Goal: Task Accomplishment & Management: Use online tool/utility

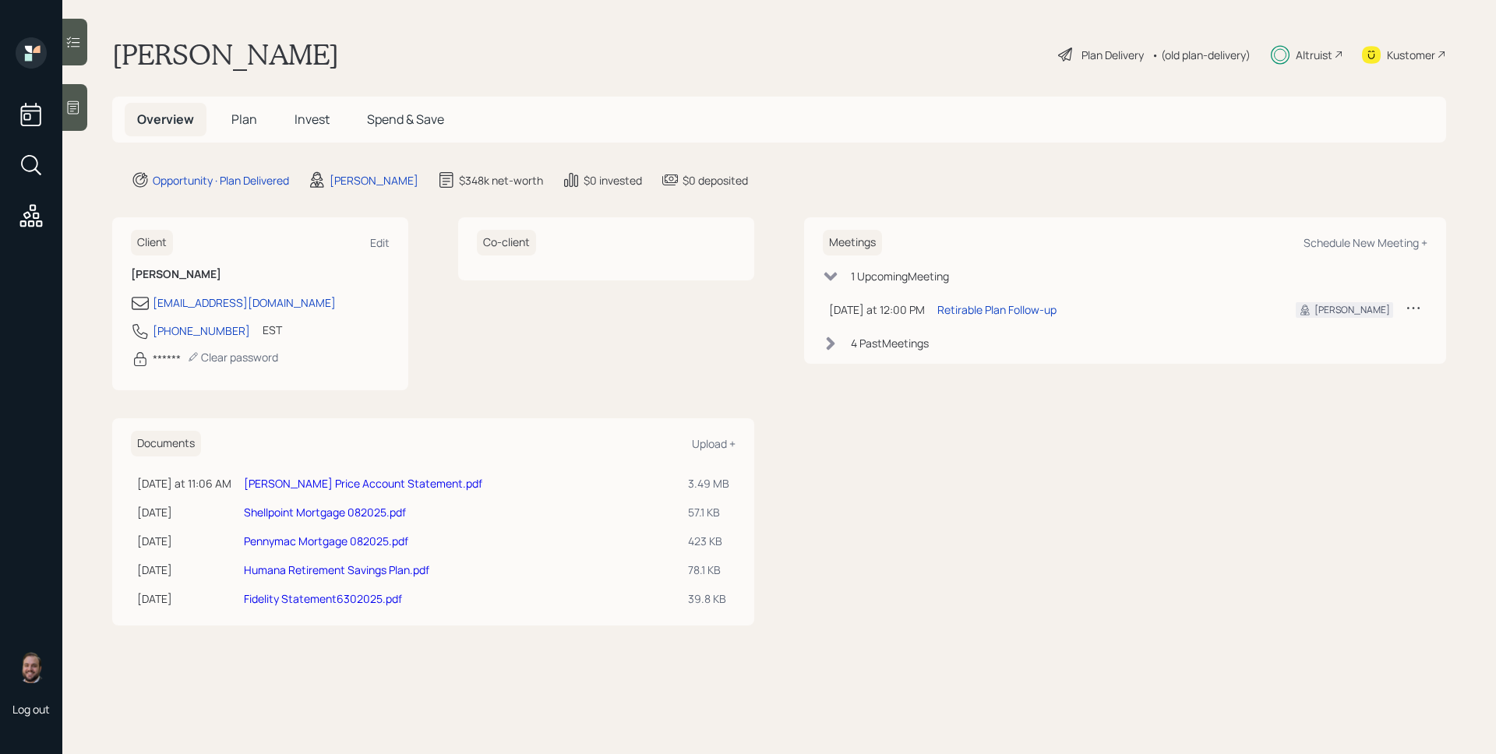
click at [314, 122] on span "Invest" at bounding box center [312, 119] width 35 height 17
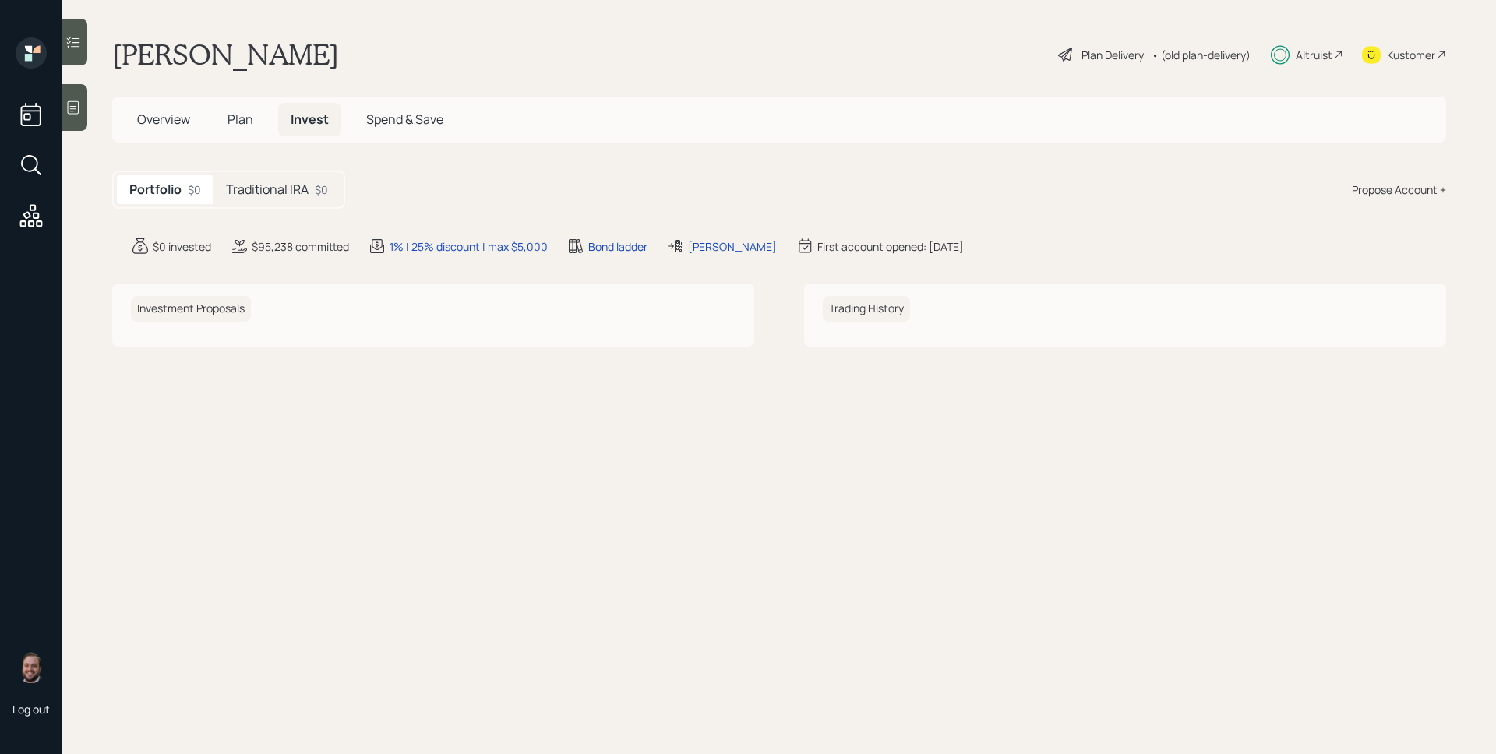
click at [294, 187] on h5 "Traditional IRA" at bounding box center [267, 189] width 83 height 15
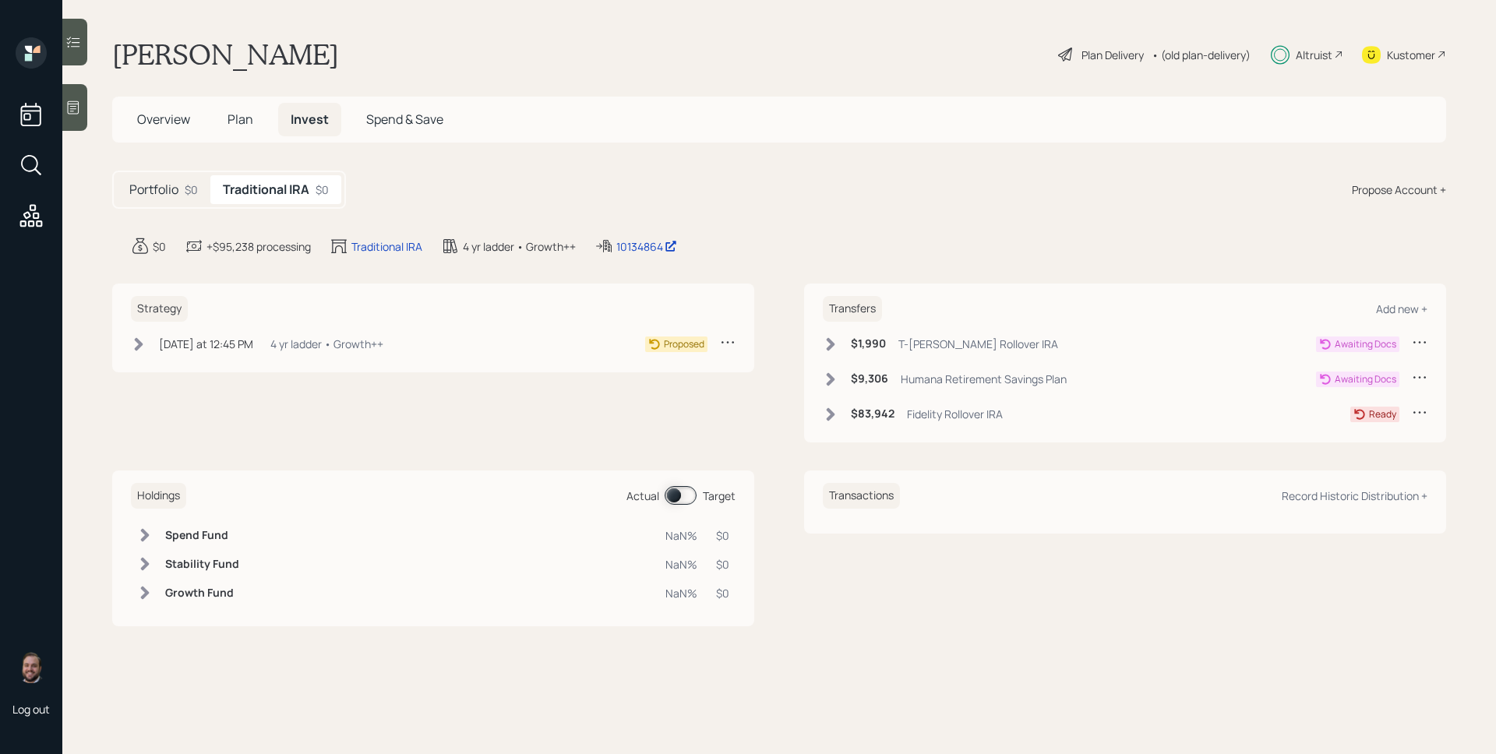
click at [935, 342] on div "T-[PERSON_NAME] Rollover IRA" at bounding box center [979, 344] width 160 height 16
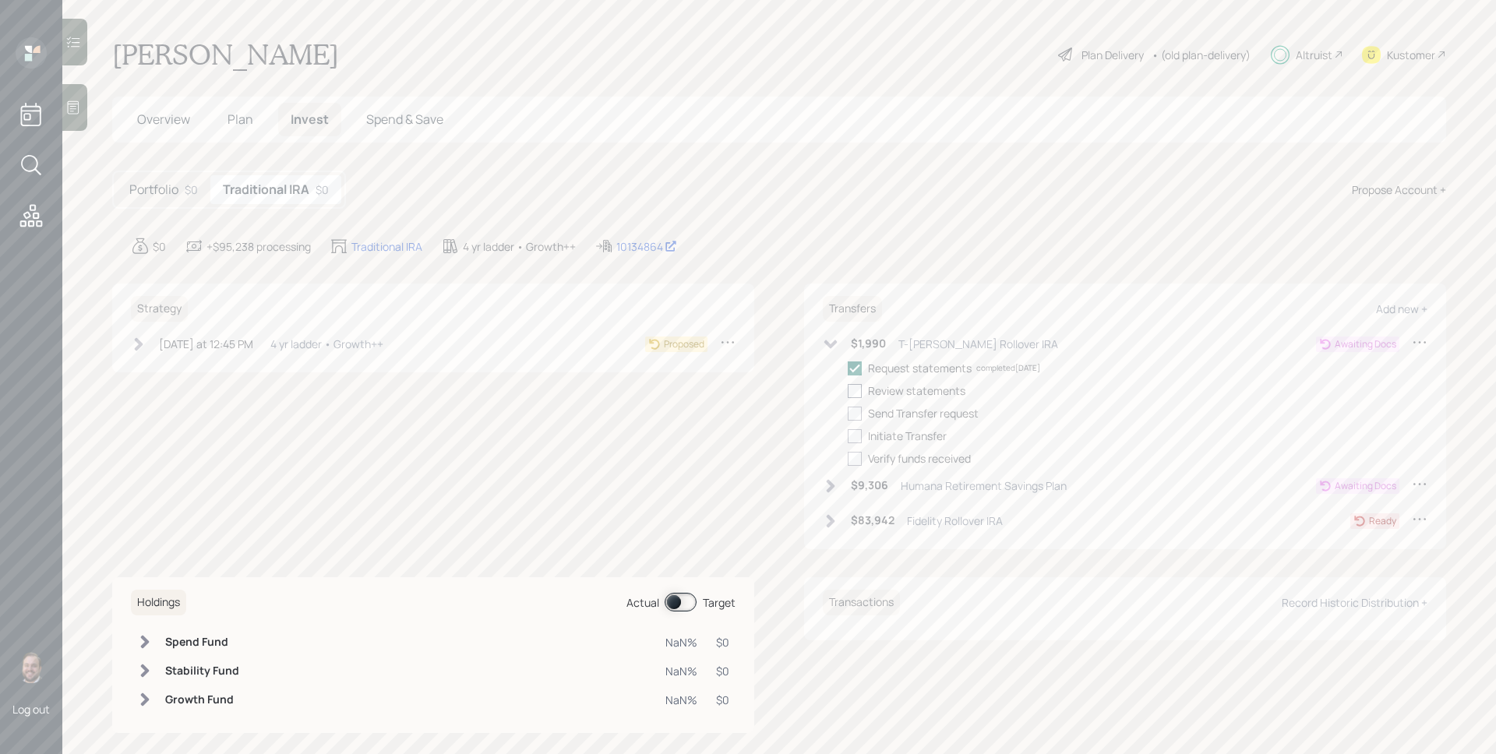
click at [849, 394] on div at bounding box center [855, 391] width 14 height 14
click at [848, 391] on input "checkbox" at bounding box center [847, 390] width 1 height 1
checkbox input "true"
click at [931, 484] on div "Humana Retirement Savings Plan" at bounding box center [984, 486] width 166 height 16
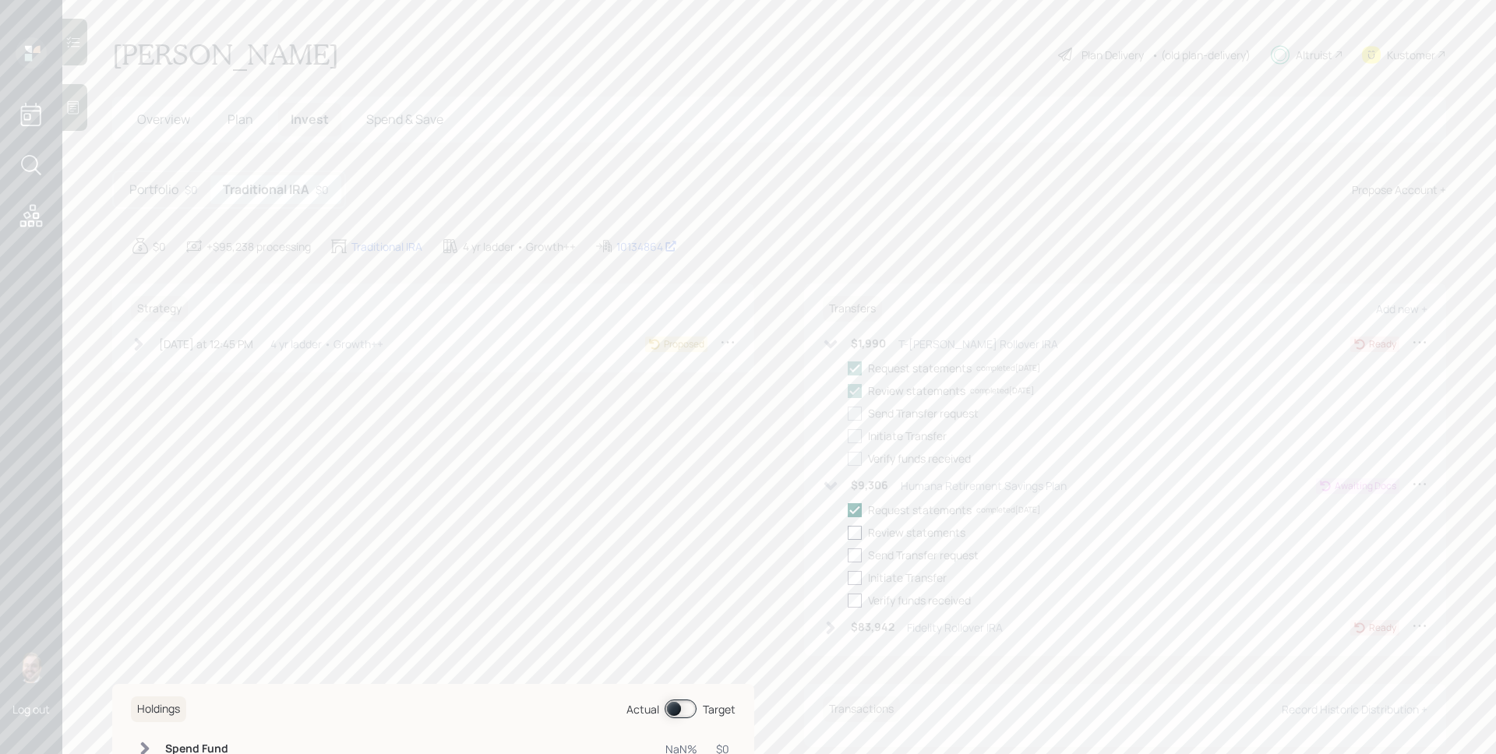
click at [849, 531] on div at bounding box center [855, 533] width 14 height 14
click at [848, 532] on input "checkbox" at bounding box center [847, 532] width 1 height 1
checkbox input "true"
click at [214, 342] on div "[DATE] at 12:45 PM" at bounding box center [206, 344] width 94 height 16
click at [878, 220] on main "[PERSON_NAME] Plan Delivery • (old plan-delivery) Altruist Kustomer Overview Pl…" at bounding box center [779, 377] width 1434 height 754
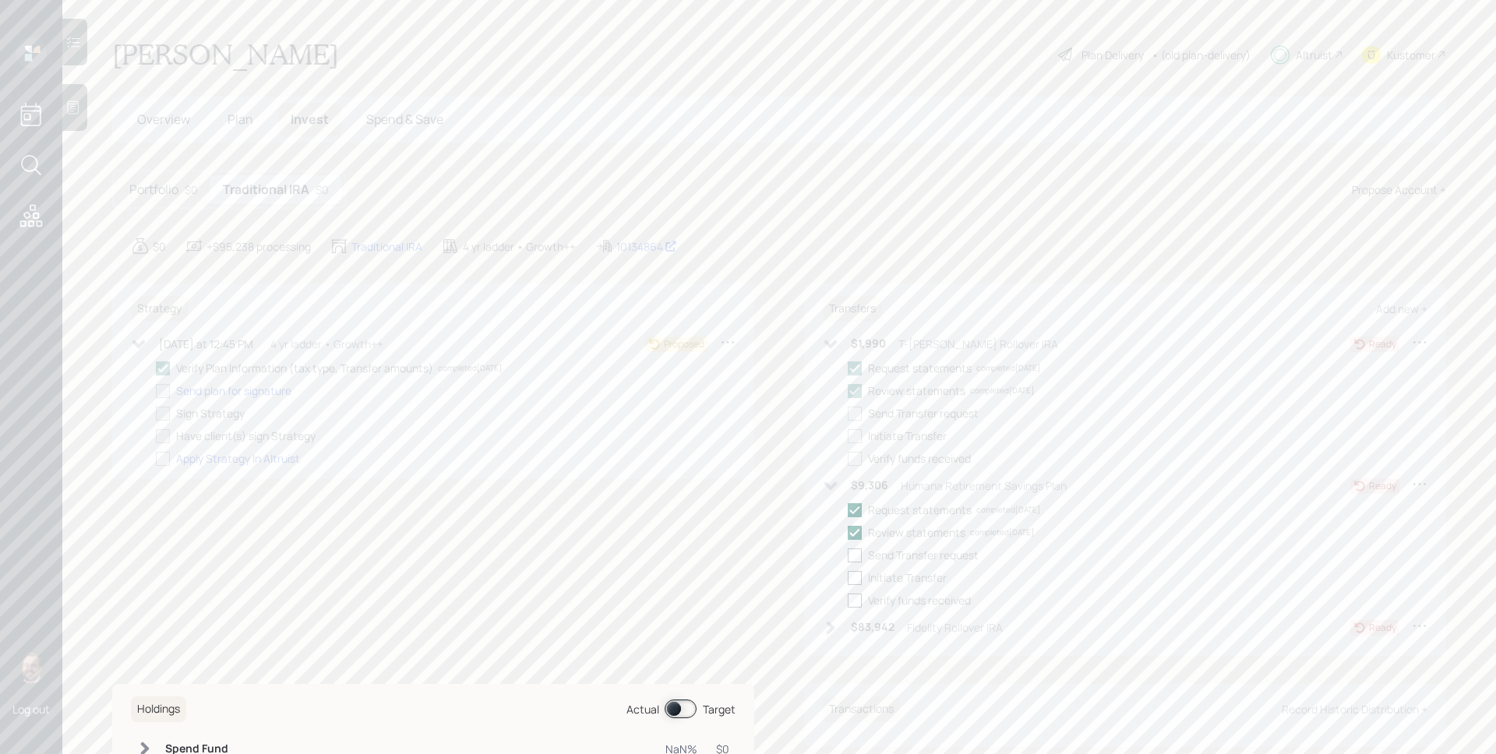
click at [256, 113] on h5 "Plan" at bounding box center [240, 120] width 51 height 34
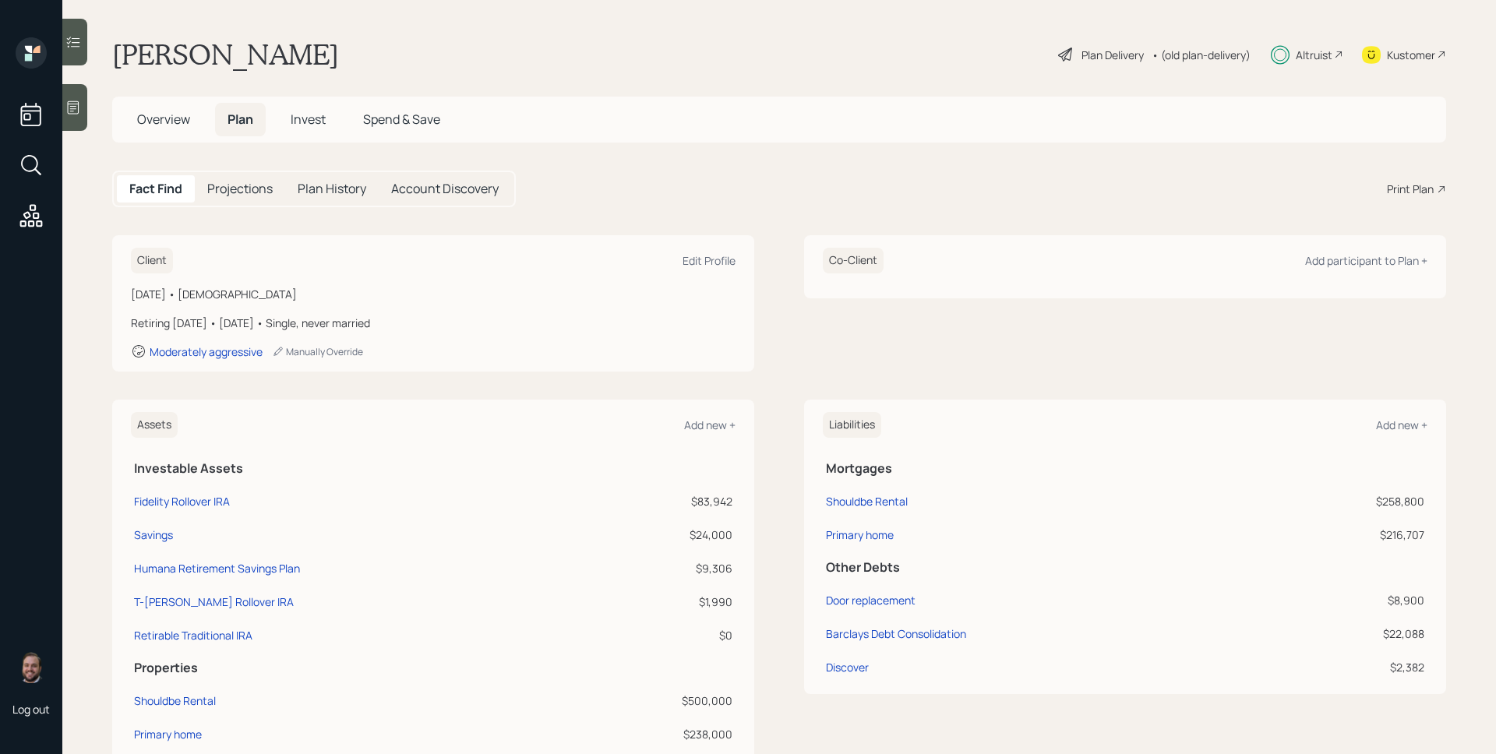
click at [1422, 192] on div "Print Plan" at bounding box center [1416, 189] width 59 height 16
